Goal: Download file/media

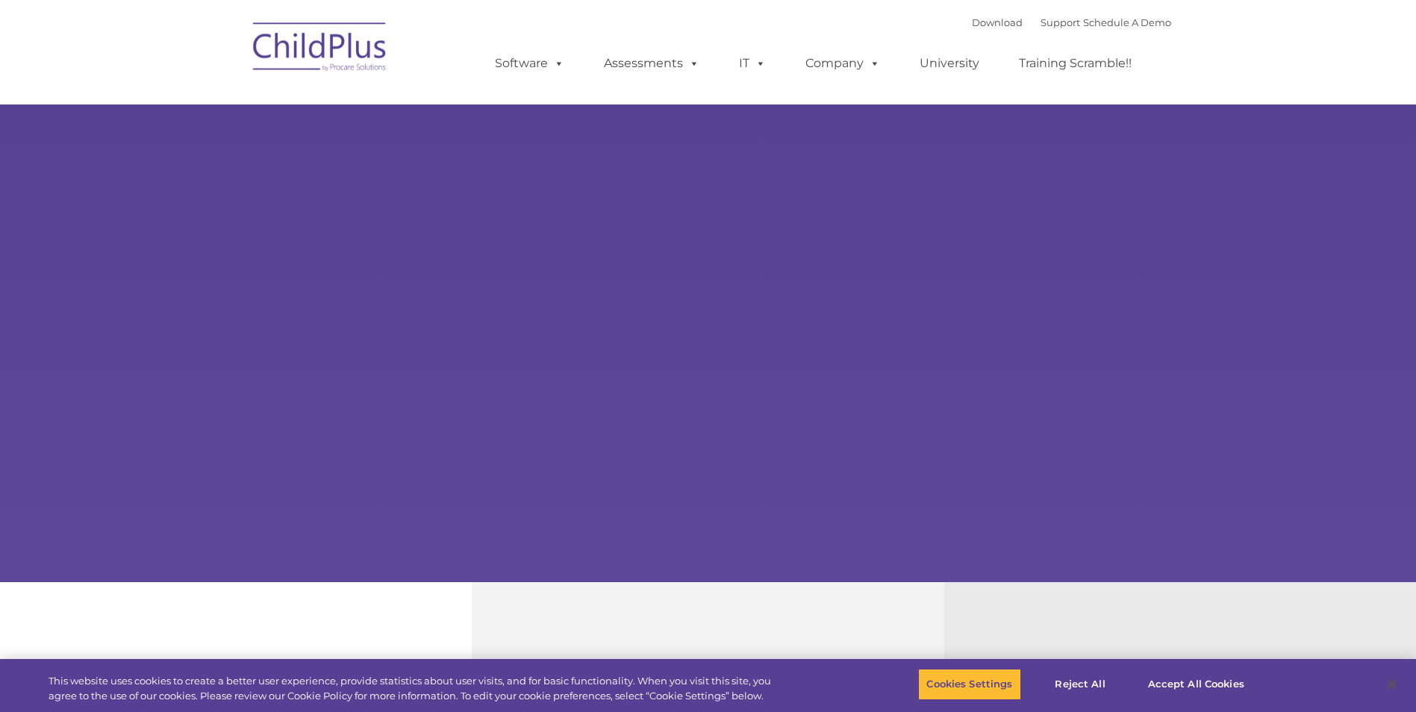
select select "MEDIUM"
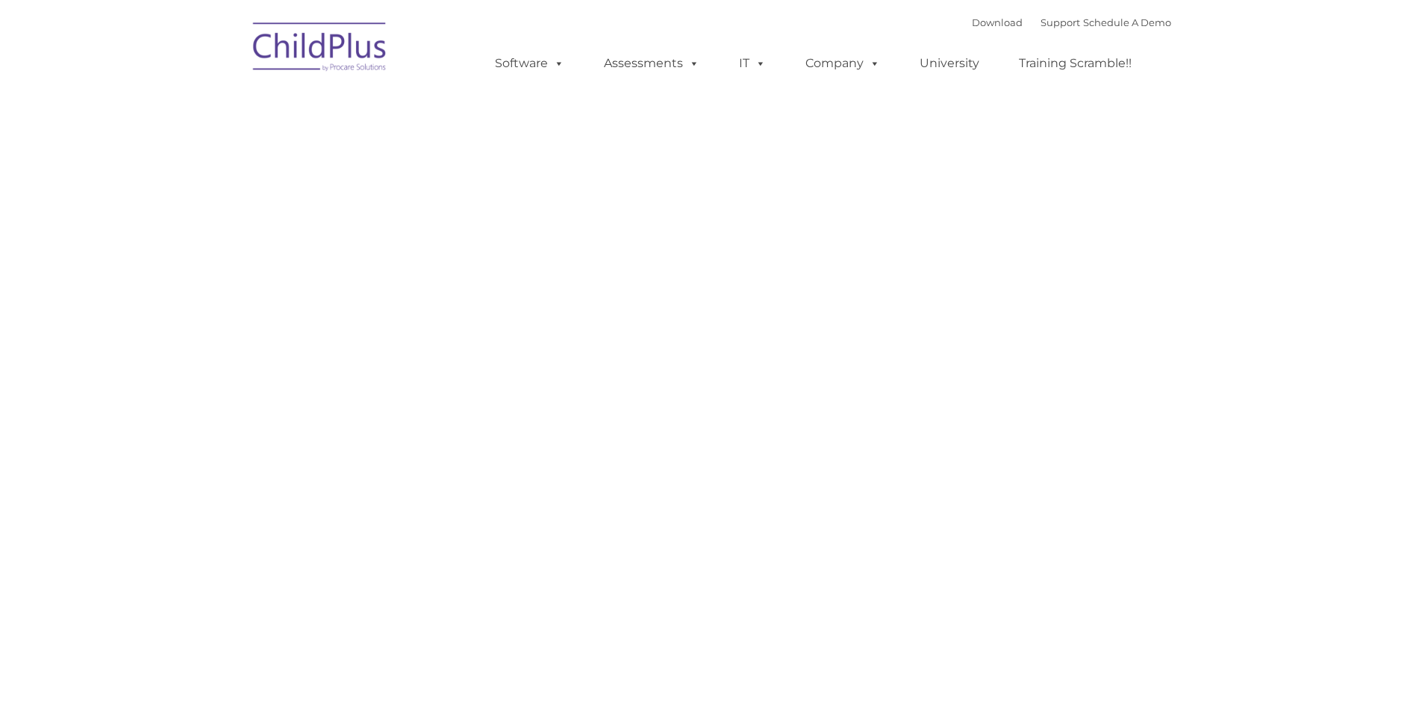
type input ""
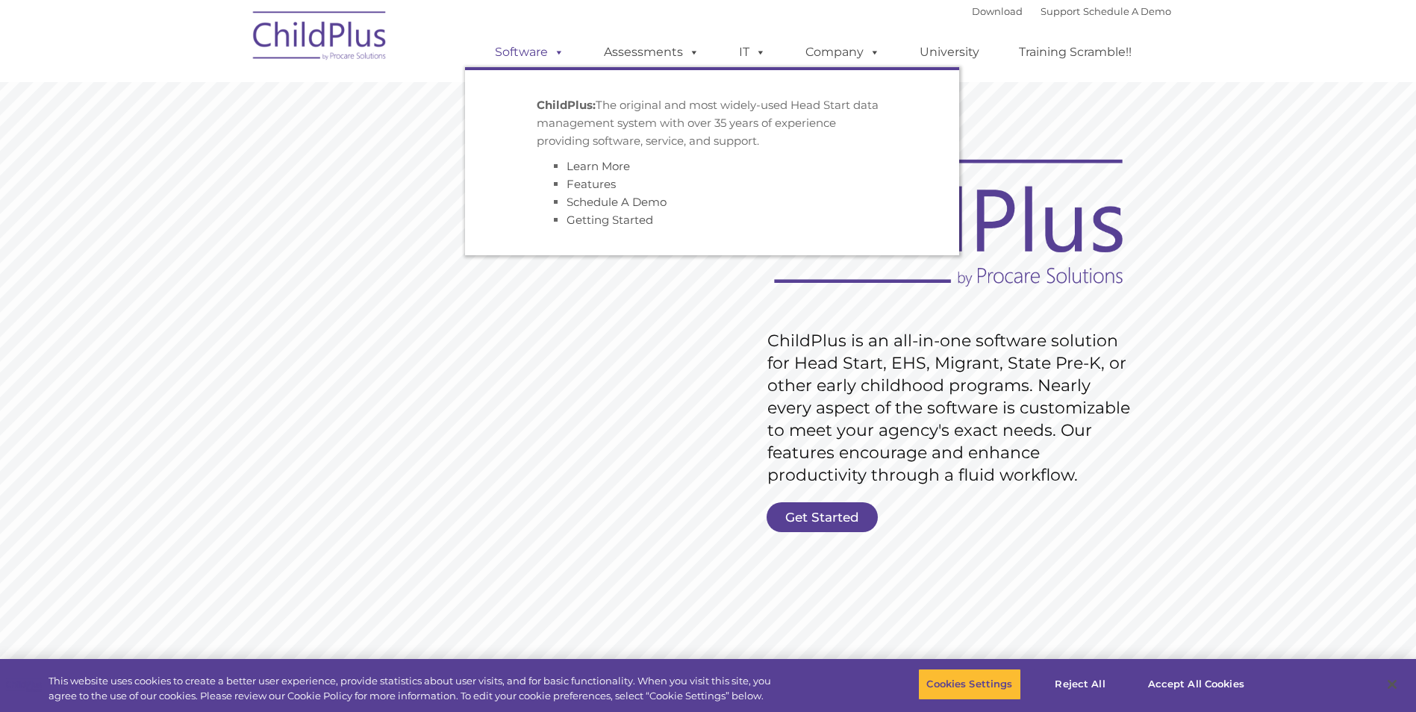
click at [556, 55] on span at bounding box center [556, 52] width 16 height 14
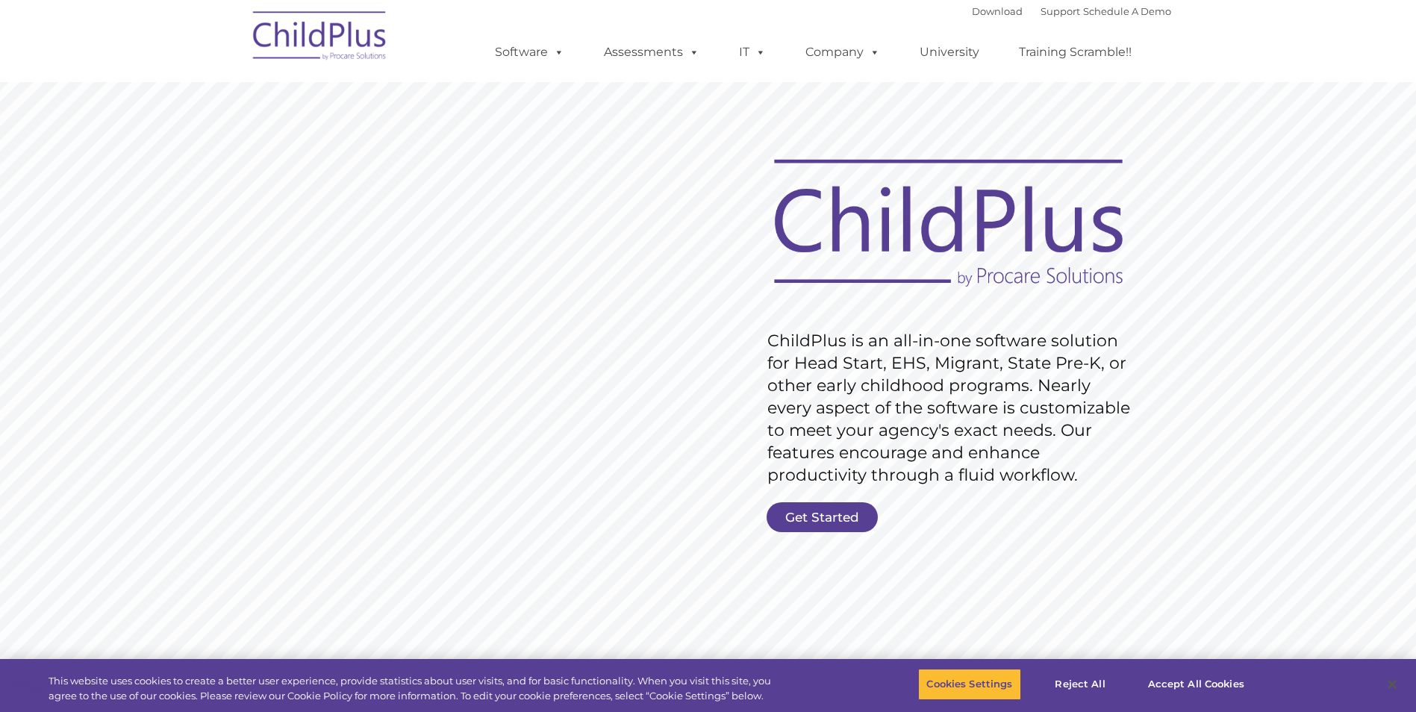
click at [296, 27] on img at bounding box center [320, 38] width 149 height 75
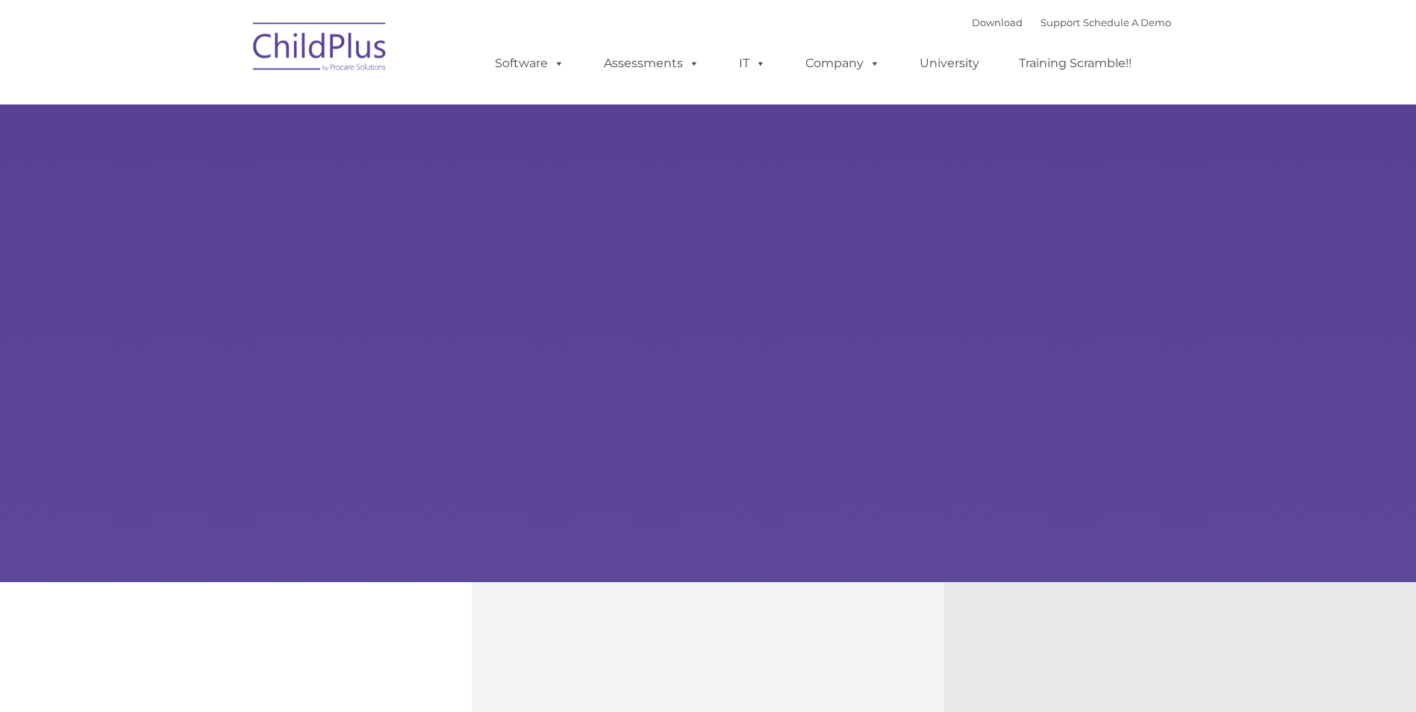
select select "MEDIUM"
type input ""
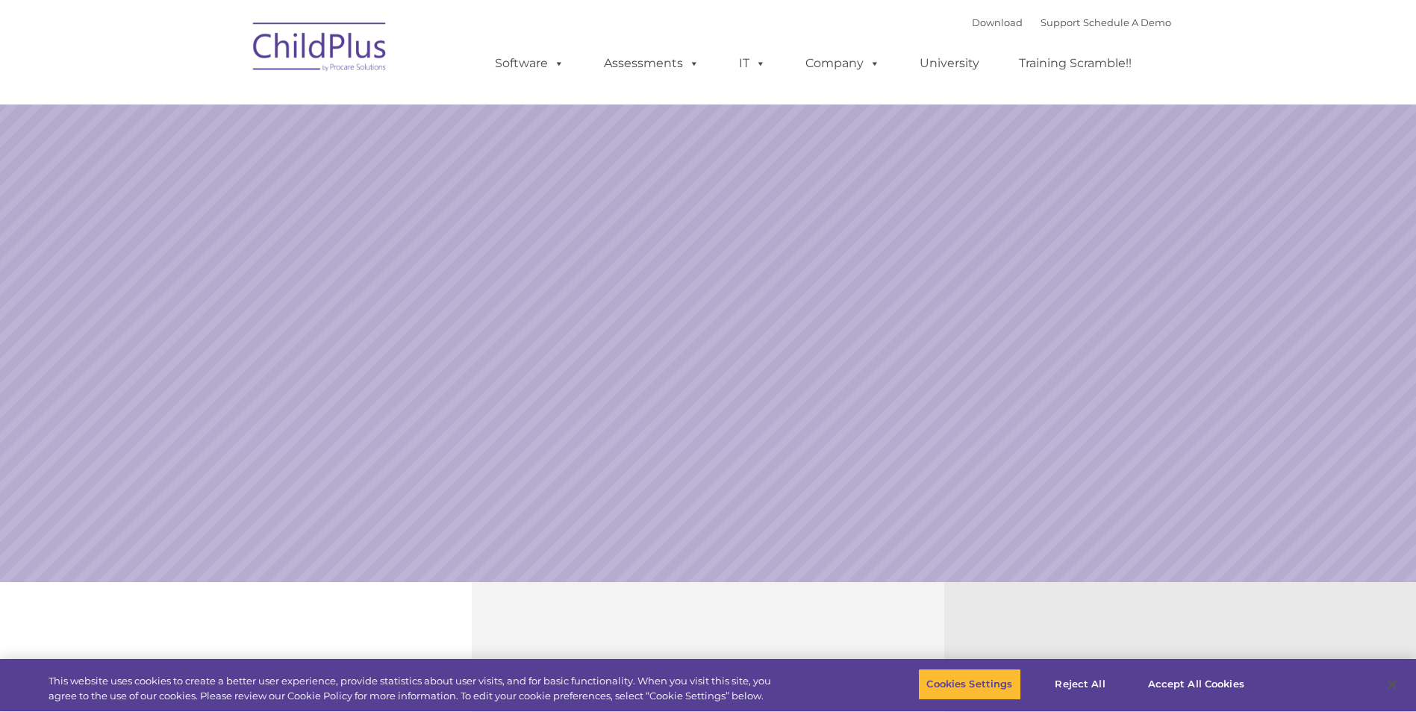
select select "MEDIUM"
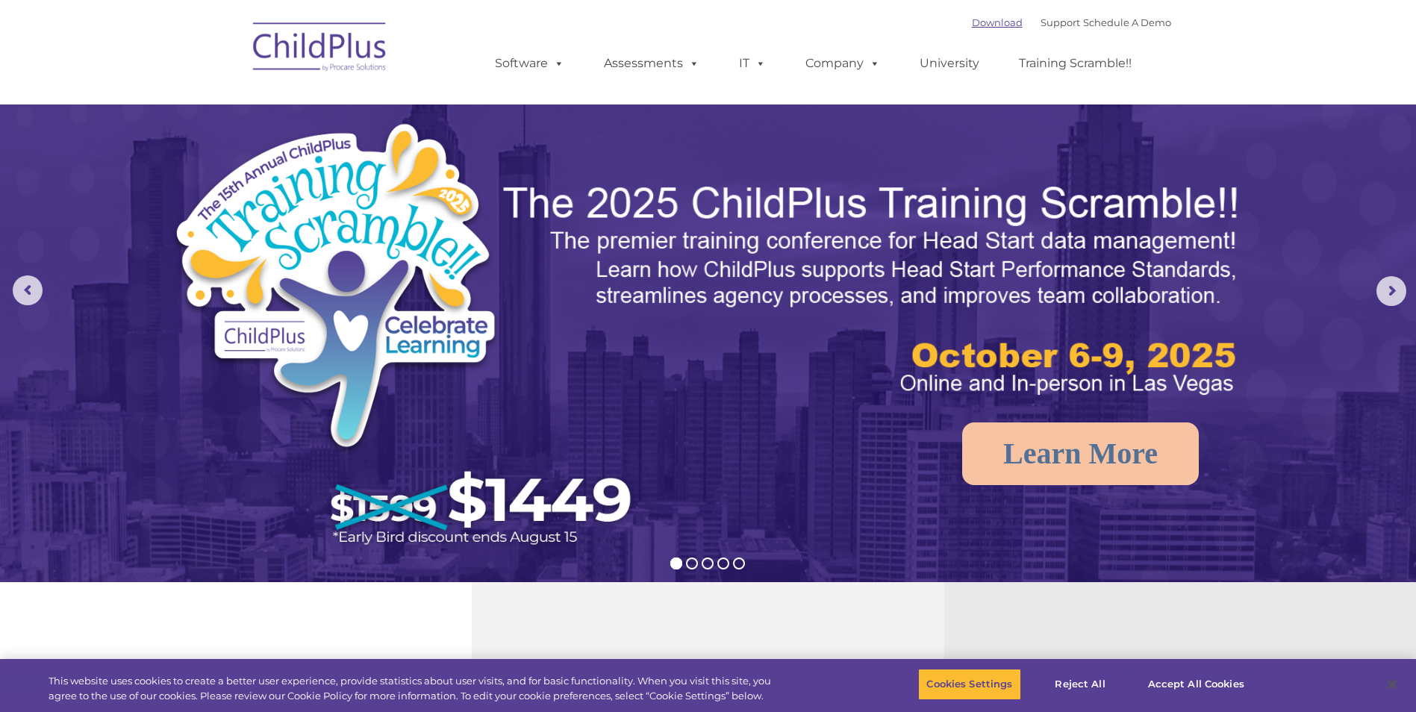
click at [985, 24] on link "Download" at bounding box center [997, 22] width 51 height 12
